Goal: Task Accomplishment & Management: Manage account settings

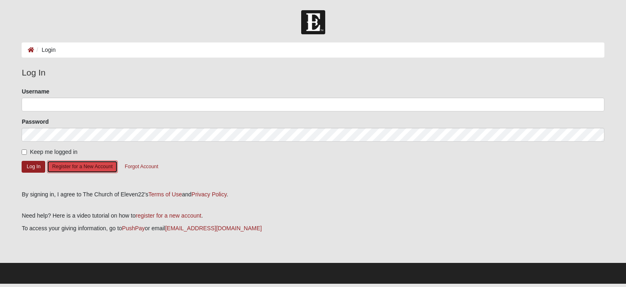
click at [88, 170] on button "Register for a New Account" at bounding box center [82, 166] width 71 height 13
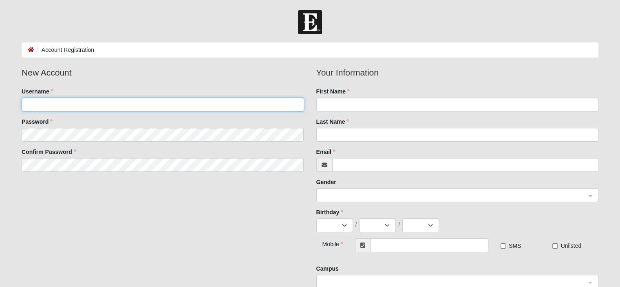
click at [98, 108] on input "Username" at bounding box center [163, 104] width 282 height 14
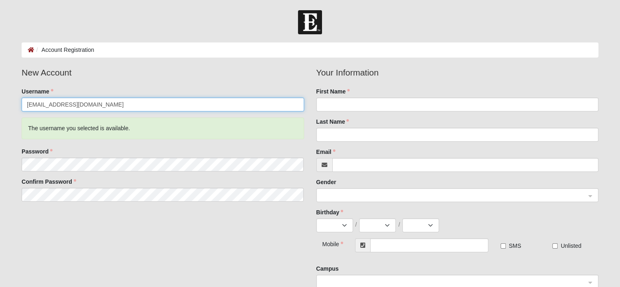
click at [102, 105] on input "[EMAIL_ADDRESS][DOMAIN_NAME]" at bounding box center [163, 104] width 282 height 14
type input "m"
type input "Marshal"
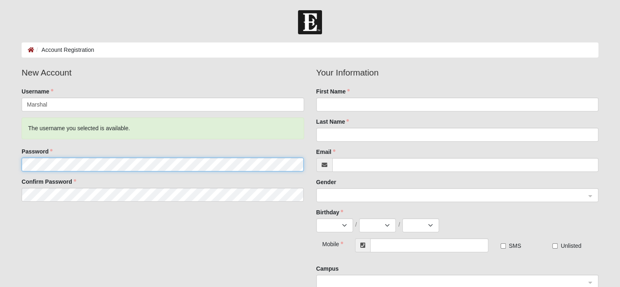
click at [15, 163] on fieldset "New Account Username Marshal The username you selected is available. Password C…" at bounding box center [162, 136] width 294 height 141
click at [0, 166] on form "Log In Account Registration Account Registration Error Please correct the follo…" at bounding box center [310, 215] width 620 height 411
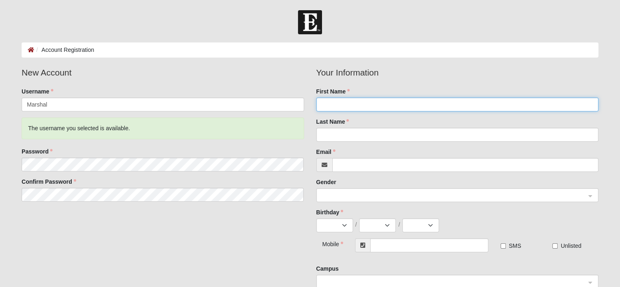
click at [401, 106] on input "First Name" at bounding box center [457, 104] width 282 height 14
type input "[PERSON_NAME]"
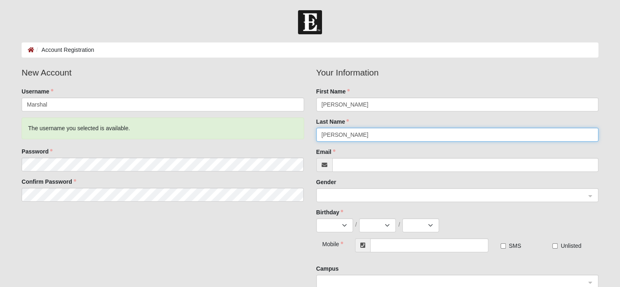
type input "[PERSON_NAME]"
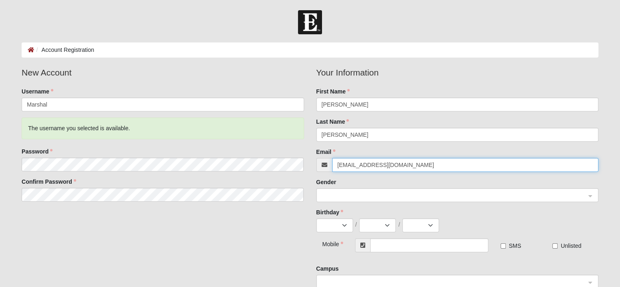
type input "[EMAIL_ADDRESS][DOMAIN_NAME]"
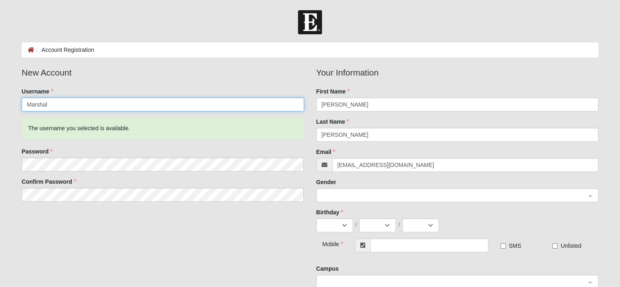
drag, startPoint x: 19, startPoint y: 104, endPoint x: 11, endPoint y: 102, distance: 8.4
click at [11, 103] on form "Log In Account Registration Account Registration Error Please correct the follo…" at bounding box center [310, 215] width 620 height 411
type input "m"
type input "Marshal"
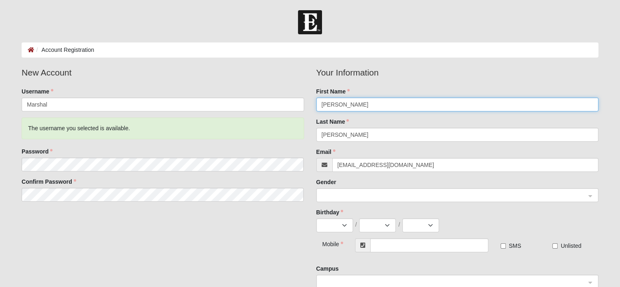
click at [377, 199] on span at bounding box center [454, 195] width 264 height 9
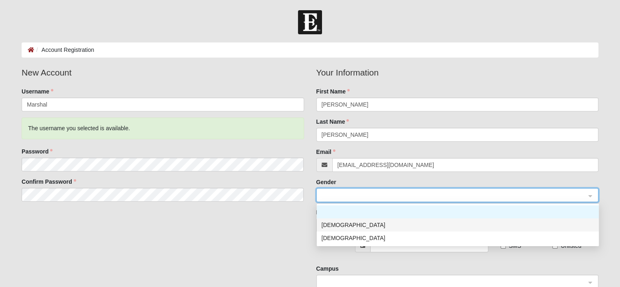
click at [360, 225] on div "[DEMOGRAPHIC_DATA]" at bounding box center [458, 224] width 272 height 9
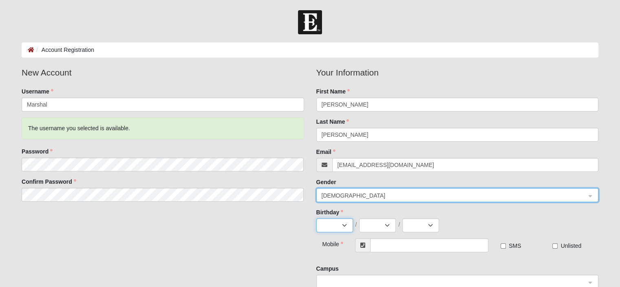
click at [349, 225] on select "Jan Feb Mar Apr May Jun Jul Aug Sep Oct Nov Dec" at bounding box center [334, 225] width 37 height 14
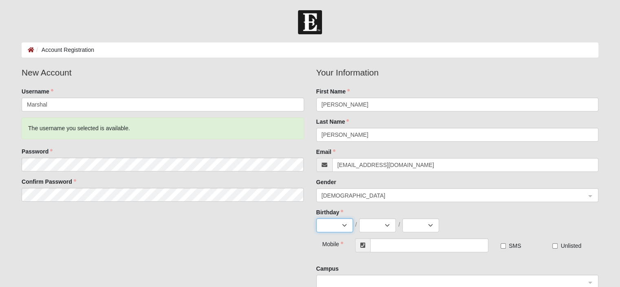
select select "9"
click at [316, 218] on select "Jan Feb Mar Apr May Jun Jul Aug Sep Oct Nov Dec" at bounding box center [334, 225] width 37 height 14
click at [385, 223] on select "1 2 3 4 5 6 7 8 9 10 11 12 13 14 15 16 17 18 19 20 21 22 23 24 25 26 27 28 29 30" at bounding box center [377, 225] width 37 height 14
select select "9"
click at [359, 218] on select "1 2 3 4 5 6 7 8 9 10 11 12 13 14 15 16 17 18 19 20 21 22 23 24 25 26 27 28 29 30" at bounding box center [377, 225] width 37 height 14
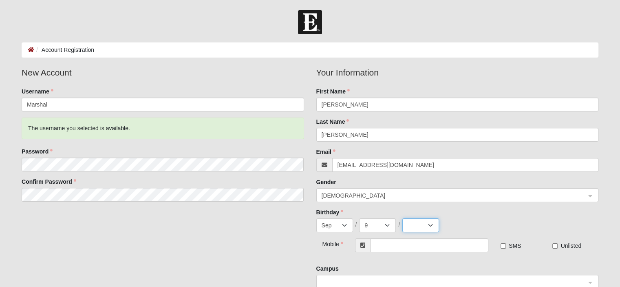
click at [429, 227] on select "2025 2024 2023 2022 2021 2020 2019 2018 2017 2016 2015 2014 2013 2012 2011 2010…" at bounding box center [420, 225] width 37 height 14
select select "1971"
click at [402, 218] on select "2025 2024 2023 2022 2021 2020 2019 2018 2017 2016 2015 2014 2013 2012 2011 2010…" at bounding box center [420, 225] width 37 height 14
click at [406, 246] on input "text" at bounding box center [429, 245] width 118 height 14
type input "8"
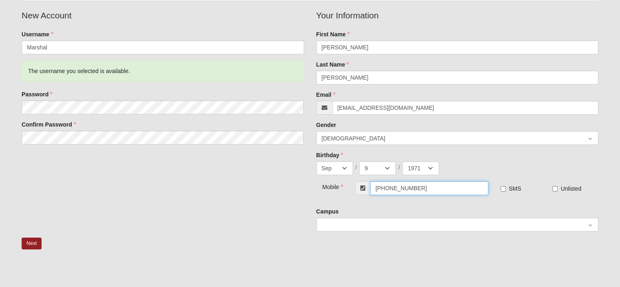
scroll to position [82, 0]
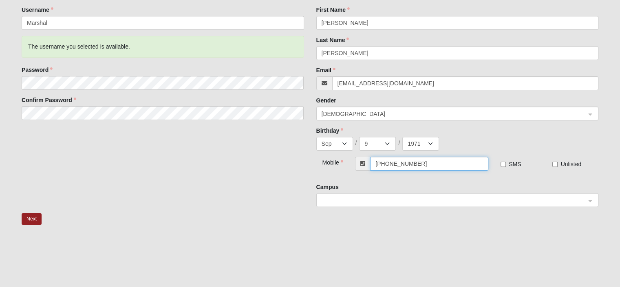
click at [426, 199] on span at bounding box center [454, 200] width 264 height 9
type input "[PHONE_NUMBER]"
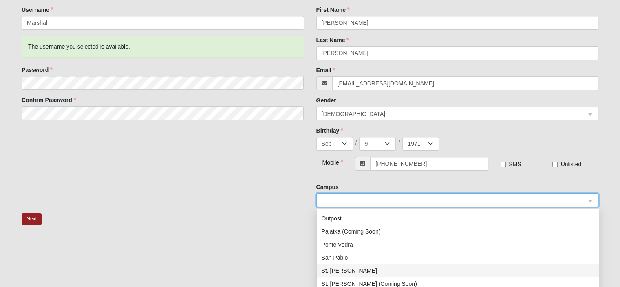
scroll to position [104, 0]
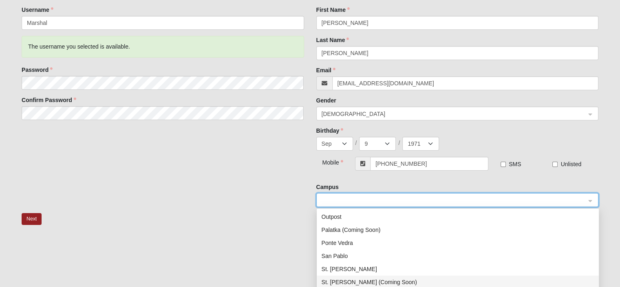
click at [368, 283] on div "St. [PERSON_NAME] (Coming Soon)" at bounding box center [458, 281] width 272 height 9
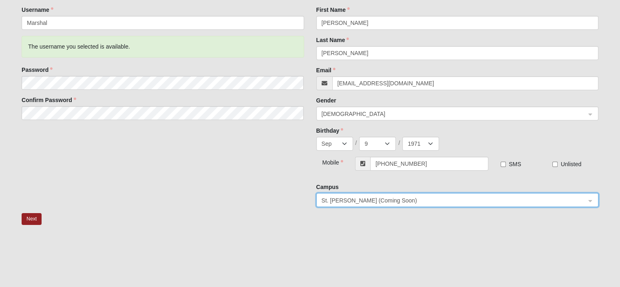
click at [449, 236] on div at bounding box center [310, 277] width 577 height 82
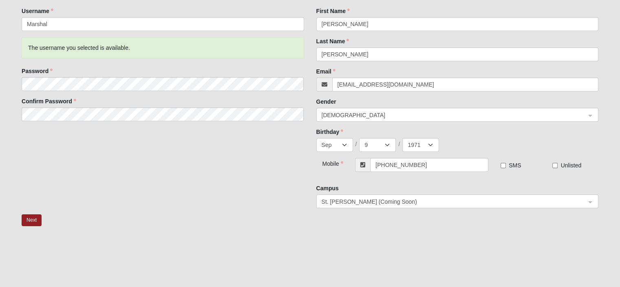
scroll to position [82, 0]
click at [33, 217] on button "Next" at bounding box center [32, 219] width 20 height 12
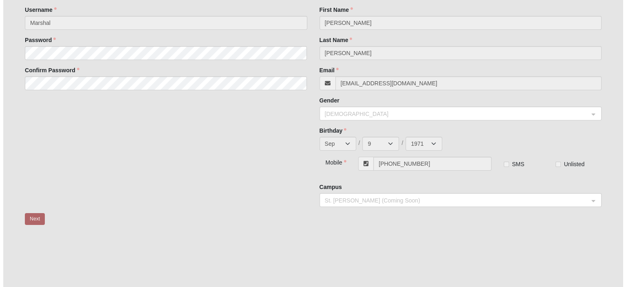
scroll to position [0, 0]
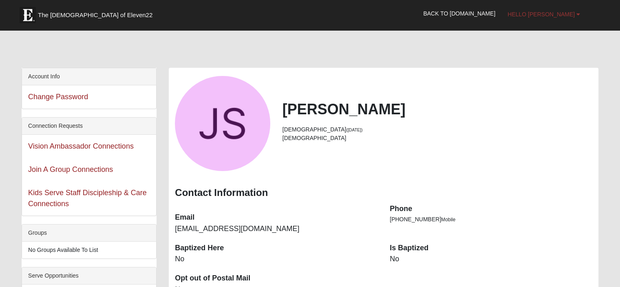
click at [573, 14] on span "Hello [PERSON_NAME]" at bounding box center [541, 14] width 67 height 7
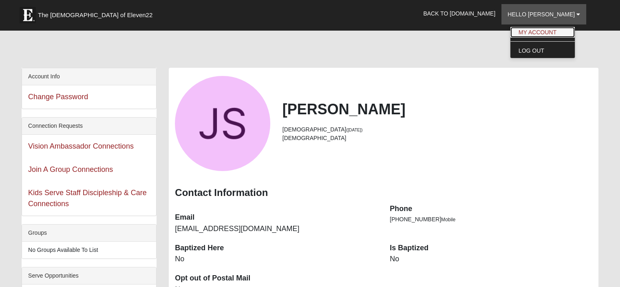
click at [564, 34] on link "My Account" at bounding box center [542, 32] width 64 height 11
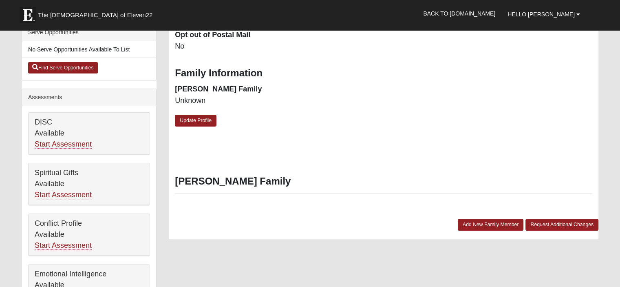
scroll to position [245, 0]
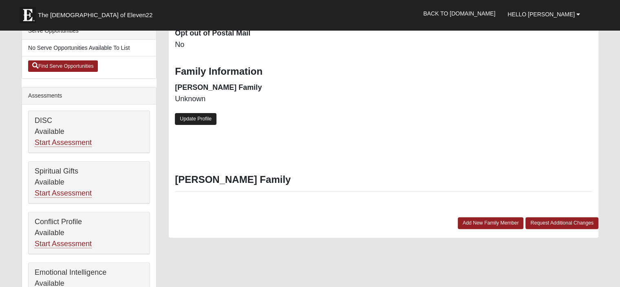
click at [202, 120] on link "Update Profile" at bounding box center [196, 119] width 42 height 12
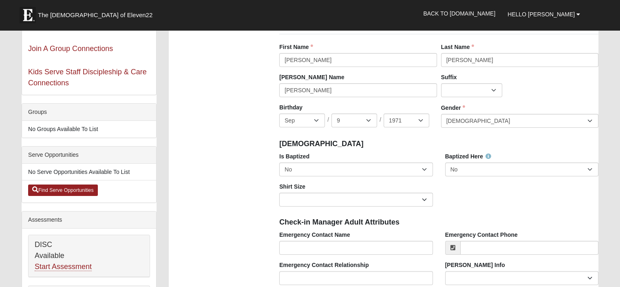
scroll to position [122, 0]
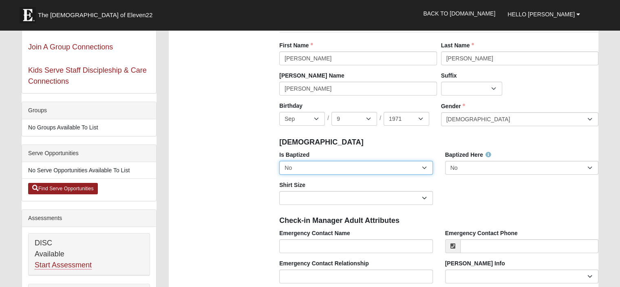
click at [420, 168] on select "No Yes" at bounding box center [355, 168] width 153 height 14
select select "True"
click at [279, 161] on select "No Yes" at bounding box center [355, 168] width 153 height 14
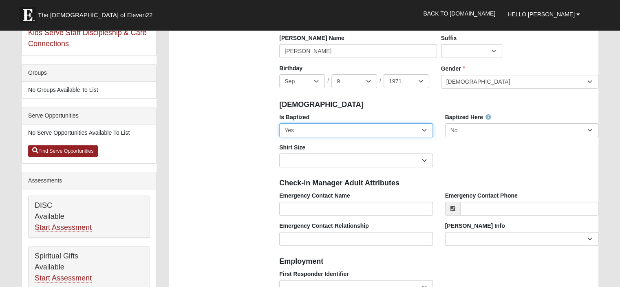
scroll to position [163, 0]
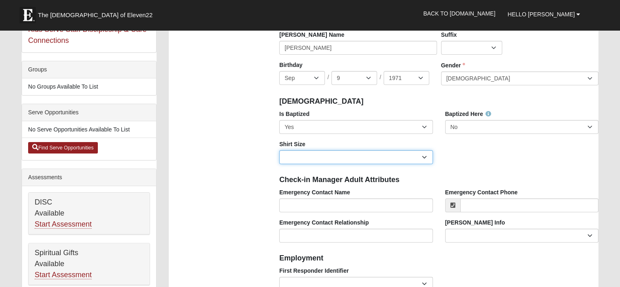
click at [423, 157] on select "Adult Small Adult Medium Adult Large Adult XL Adult XXL Adult 3XL Adult 4XL You…" at bounding box center [355, 157] width 153 height 14
select select "Adult Large"
click at [279, 150] on select "Adult Small Adult Medium Adult Large Adult XL Adult XXL Adult 3XL Adult 4XL You…" at bounding box center [355, 157] width 153 height 14
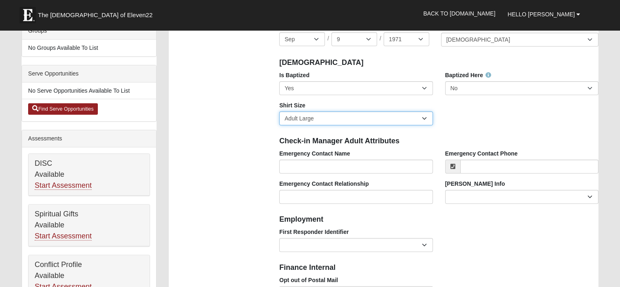
scroll to position [204, 0]
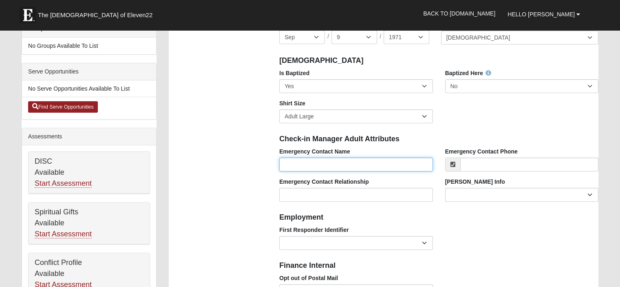
click at [402, 164] on input "Emergency Contact Name" at bounding box center [355, 164] width 153 height 14
type input "Charlene Scheideman"
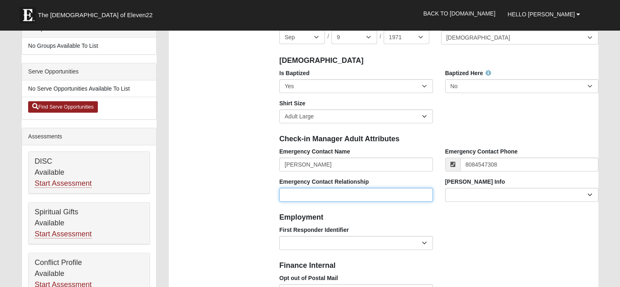
type input "[PHONE_NUMBER]"
type input "Spouse"
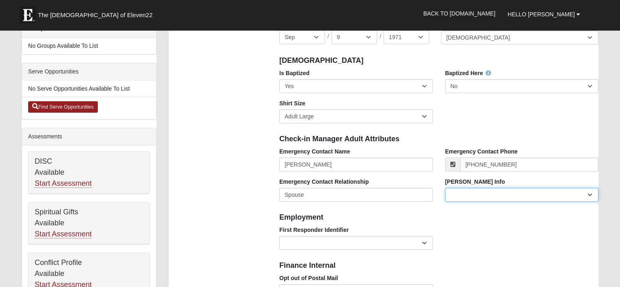
click at [589, 194] on select "Current Foster Child Current Foster Parent Former Foster Child Former Foster Pa…" at bounding box center [521, 195] width 153 height 14
click at [517, 177] on div "Foster Info Current Foster Child Current Foster Parent Former Foster Child Form…" at bounding box center [521, 189] width 153 height 24
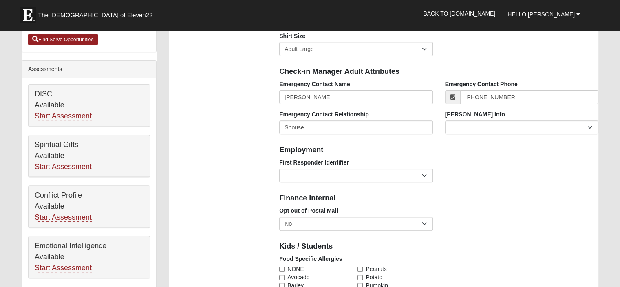
scroll to position [285, 0]
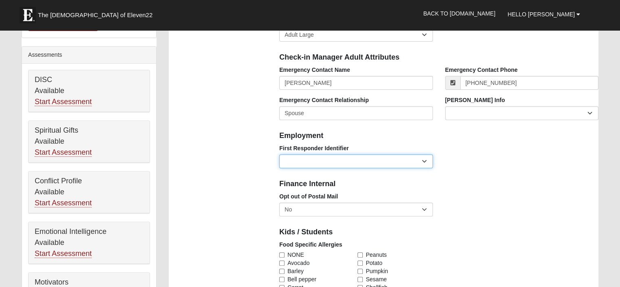
click at [423, 162] on select "EMT | Paramedic | Medical Firefighter | Fire Department Police Officer | Sherif…" at bounding box center [355, 161] width 153 height 14
select select "2493"
click at [279, 154] on select "EMT | Paramedic | Medical Firefighter | Fire Department Police Officer | Sherif…" at bounding box center [355, 161] width 153 height 14
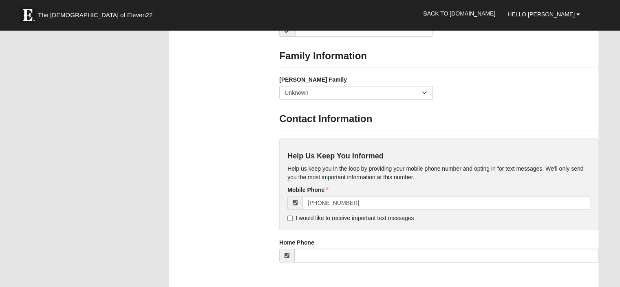
scroll to position [693, 0]
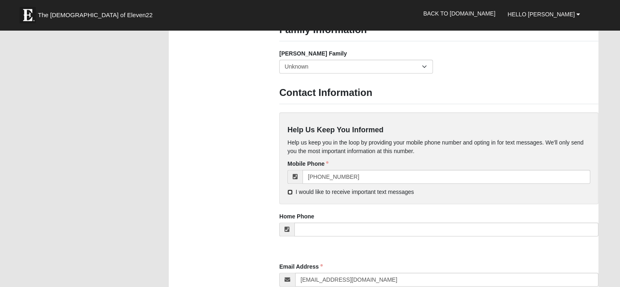
click at [290, 192] on input "I would like to receive important text messages" at bounding box center [289, 191] width 5 height 5
checkbox input "true"
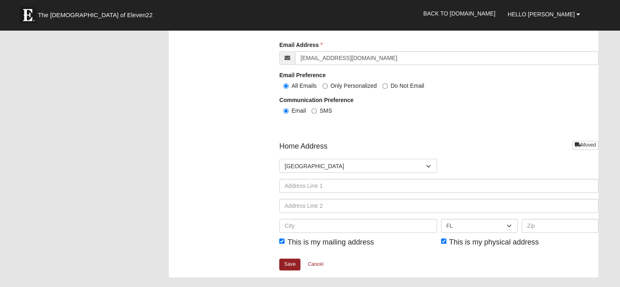
scroll to position [938, 0]
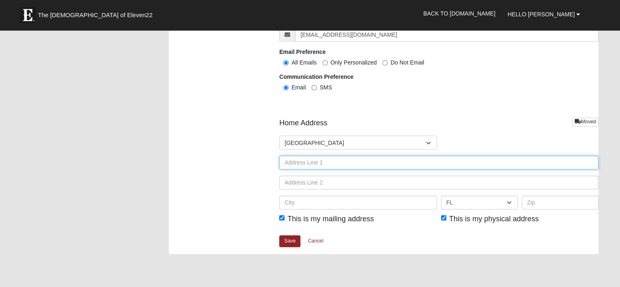
click at [366, 159] on input "text" at bounding box center [438, 162] width 319 height 14
type input "[STREET_ADDRESS]"
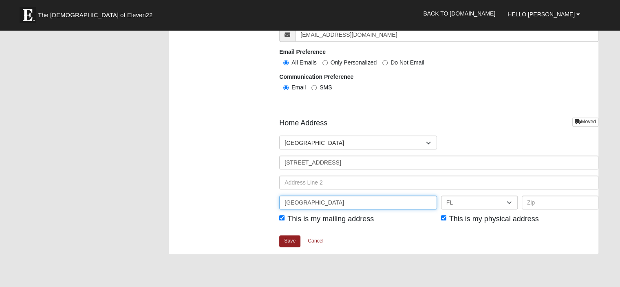
type input "[GEOGRAPHIC_DATA]"
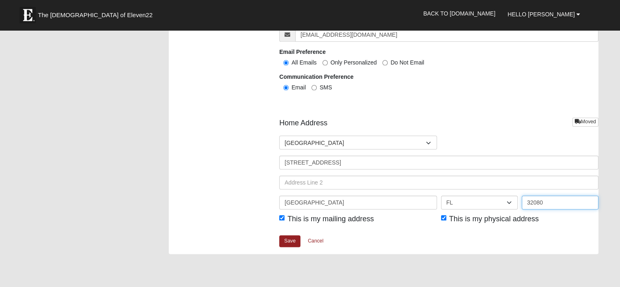
type input "32080"
click at [364, 230] on div "Home Address Moved Countries United States ------------------------ Afghanistan…" at bounding box center [438, 175] width 319 height 117
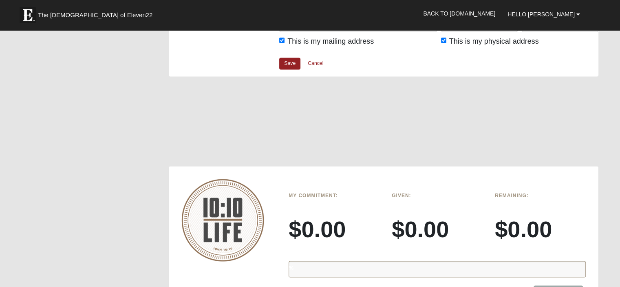
scroll to position [1060, 0]
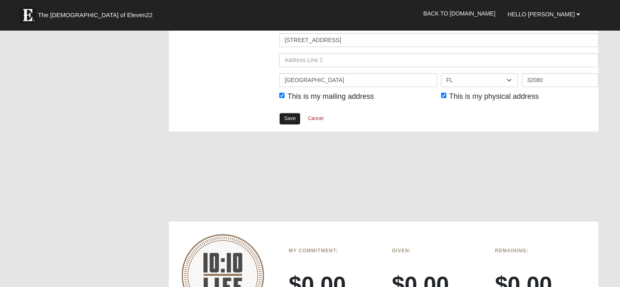
click at [295, 117] on link "Save" at bounding box center [289, 119] width 21 height 12
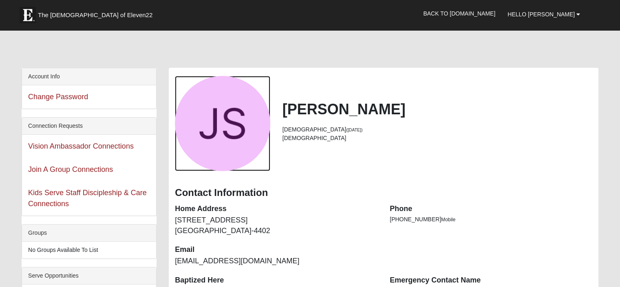
click at [235, 121] on div "View Fullsize Photo" at bounding box center [222, 123] width 95 height 95
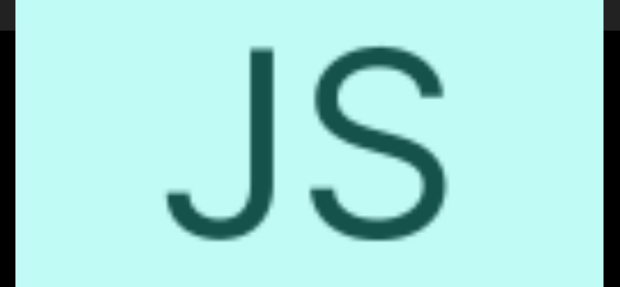
click at [305, 66] on div "View Fullsize Photo" at bounding box center [309, 143] width 589 height 589
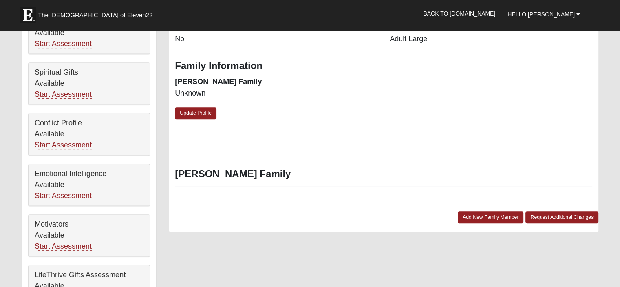
scroll to position [367, 0]
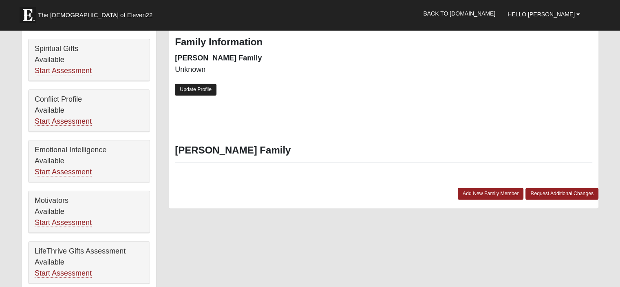
click at [199, 90] on link "Update Profile" at bounding box center [196, 90] width 42 height 12
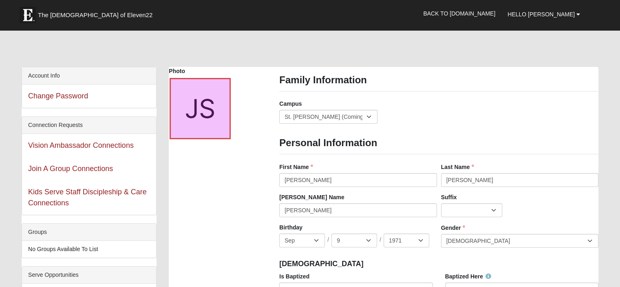
scroll to position [0, 0]
click at [210, 101] on div at bounding box center [200, 109] width 61 height 61
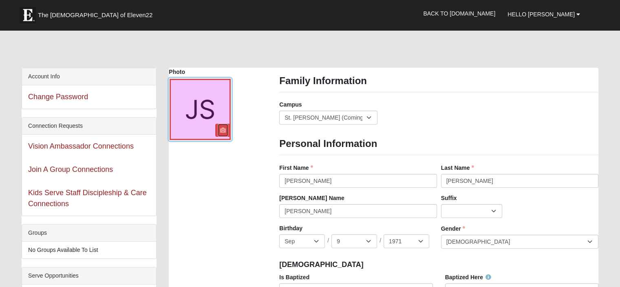
click at [223, 128] on icon at bounding box center [223, 130] width 6 height 6
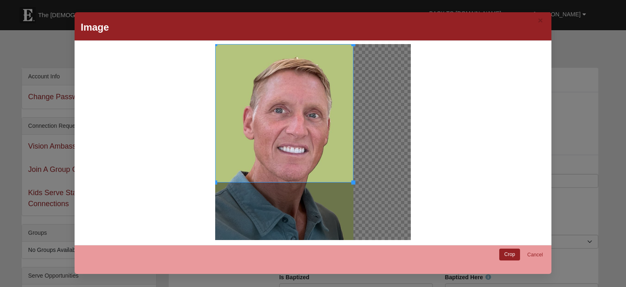
drag, startPoint x: 328, startPoint y: 150, endPoint x: 322, endPoint y: 141, distance: 10.9
click at [318, 134] on div at bounding box center [284, 113] width 138 height 138
drag, startPoint x: 350, startPoint y: 180, endPoint x: 354, endPoint y: 221, distance: 41.3
click at [354, 224] on div at bounding box center [313, 142] width 196 height 196
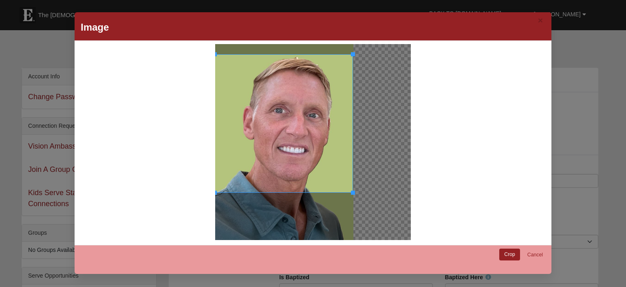
click at [303, 118] on div at bounding box center [284, 123] width 138 height 138
click at [537, 253] on link "Cancel" at bounding box center [535, 254] width 26 height 13
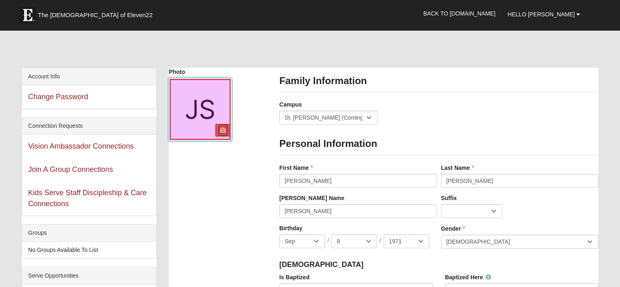
click at [224, 131] on icon at bounding box center [223, 130] width 6 height 6
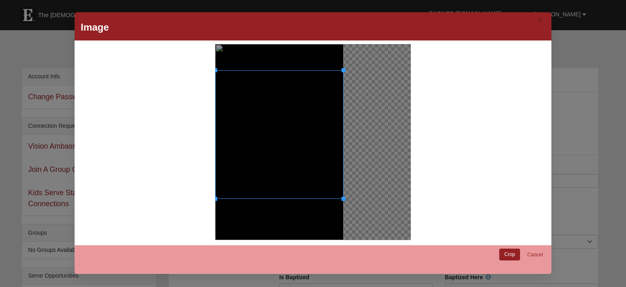
drag, startPoint x: 313, startPoint y: 104, endPoint x: 323, endPoint y: 129, distance: 26.7
click at [323, 129] on div at bounding box center [279, 134] width 128 height 128
click at [511, 256] on link "Crop" at bounding box center [509, 254] width 21 height 12
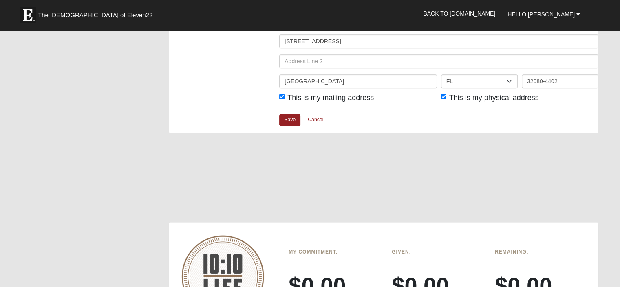
scroll to position [1060, 0]
click at [287, 114] on link "Save" at bounding box center [289, 119] width 21 height 12
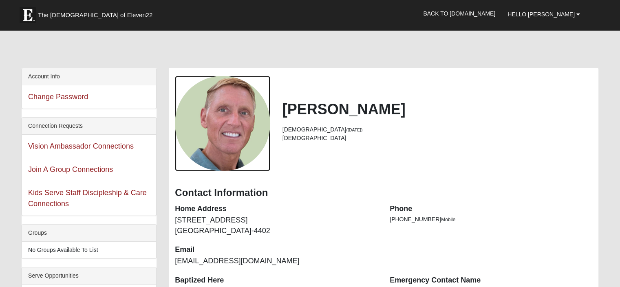
click at [255, 126] on div "View Fullsize Photo" at bounding box center [222, 123] width 95 height 95
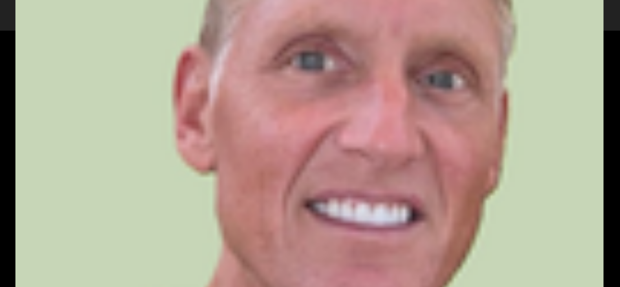
click at [262, 84] on div "View Fullsize Photo" at bounding box center [309, 143] width 589 height 589
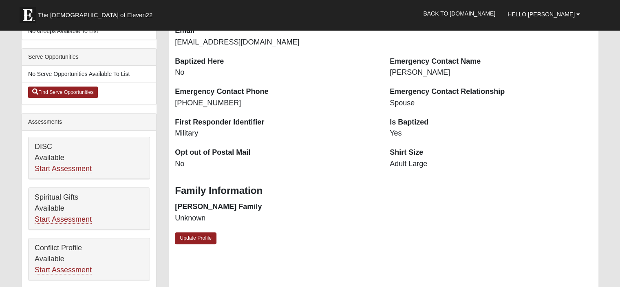
scroll to position [285, 0]
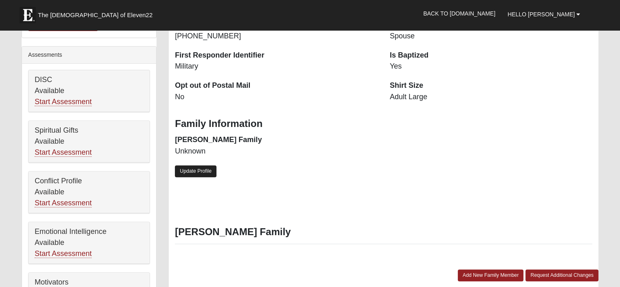
click at [202, 172] on link "Update Profile" at bounding box center [196, 171] width 42 height 12
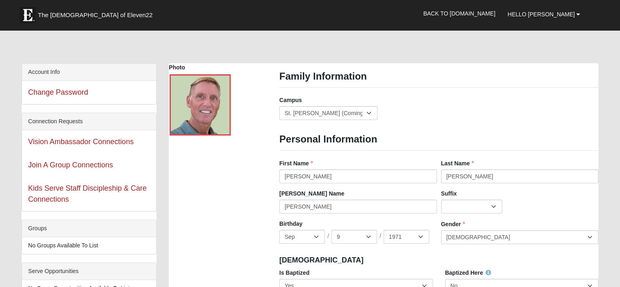
scroll to position [0, 0]
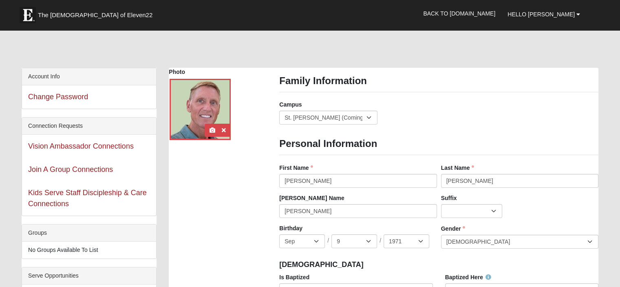
click at [205, 99] on div at bounding box center [200, 109] width 61 height 61
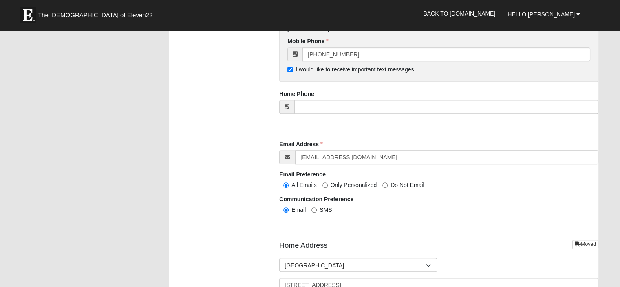
scroll to position [1101, 0]
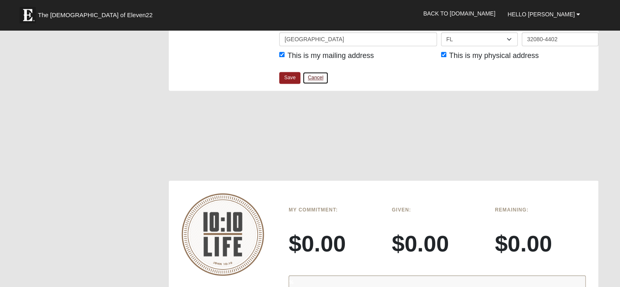
click at [316, 75] on link "Cancel" at bounding box center [316, 77] width 26 height 13
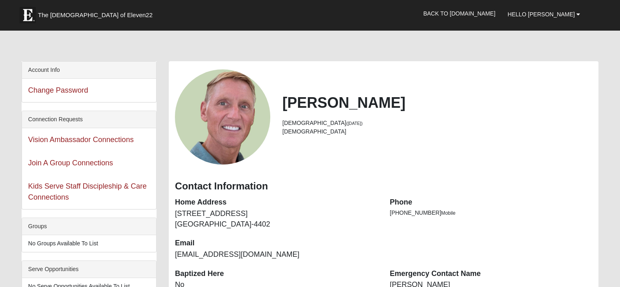
scroll to position [0, 0]
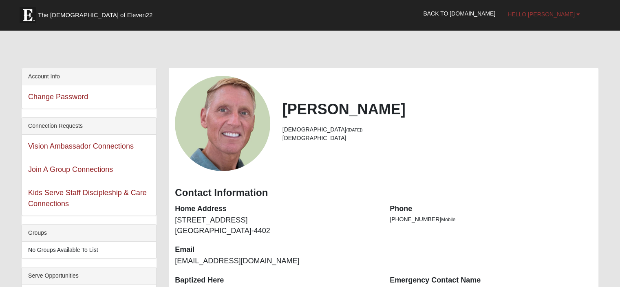
click at [576, 13] on b at bounding box center [578, 14] width 4 height 6
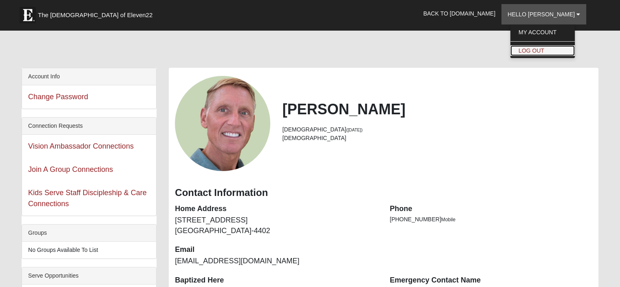
click at [553, 49] on link "Log Out" at bounding box center [542, 50] width 64 height 11
